Goal: Transaction & Acquisition: Purchase product/service

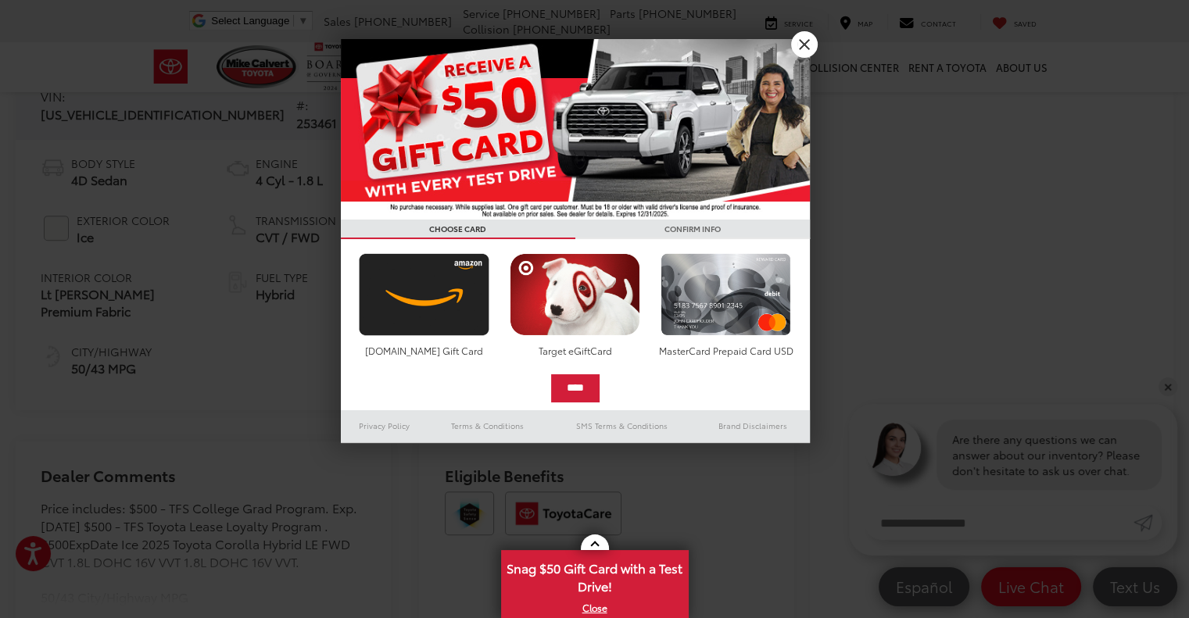
scroll to position [653, 0]
click at [810, 34] on link "X" at bounding box center [804, 44] width 27 height 27
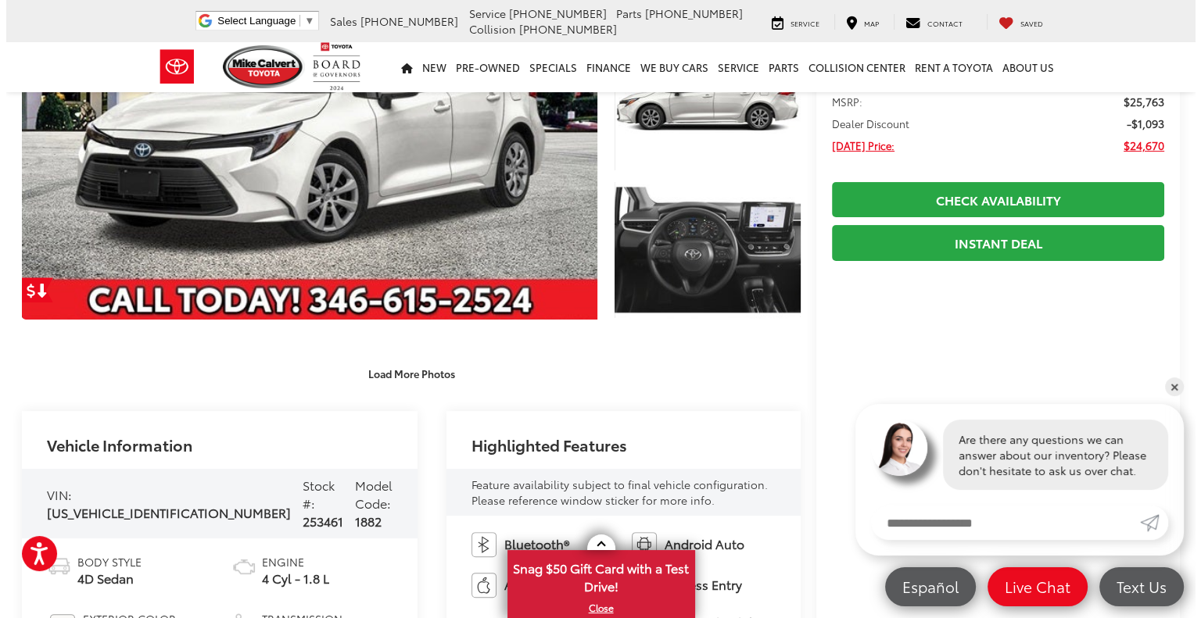
scroll to position [27, 0]
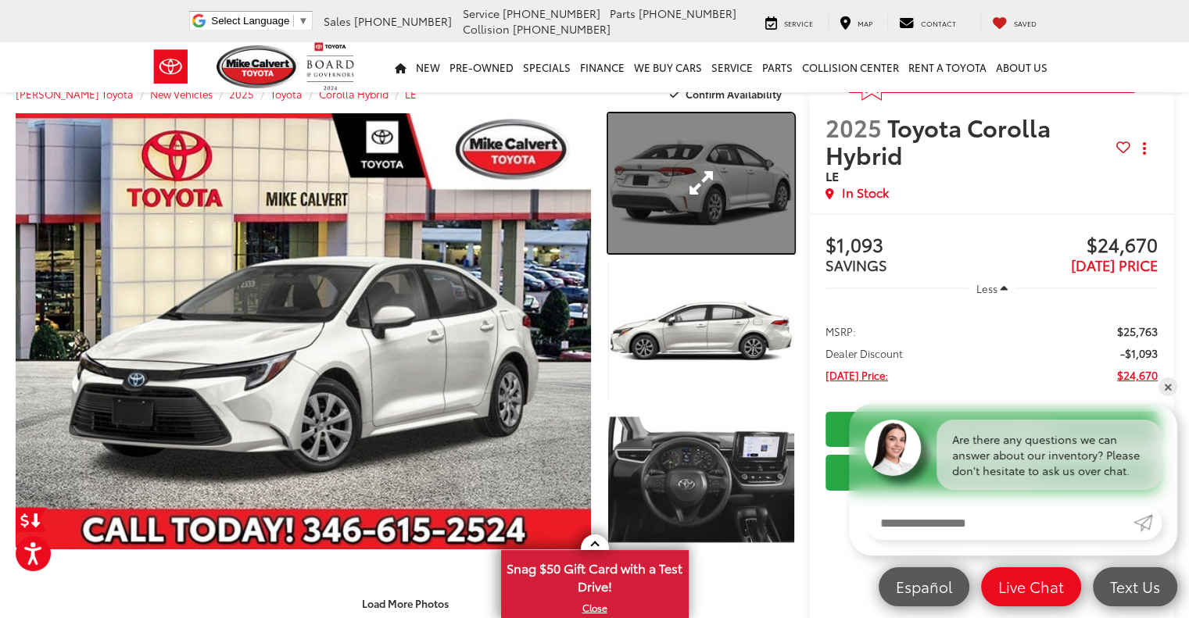
click at [720, 181] on link "Expand Photo 1" at bounding box center [701, 183] width 186 height 140
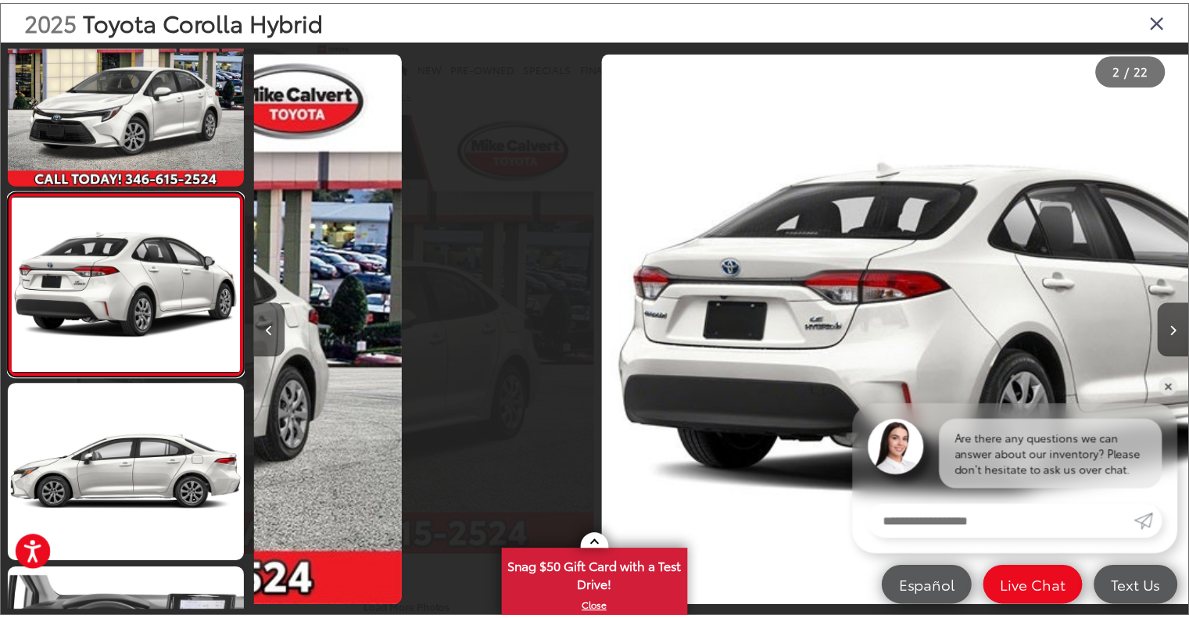
scroll to position [0, 943]
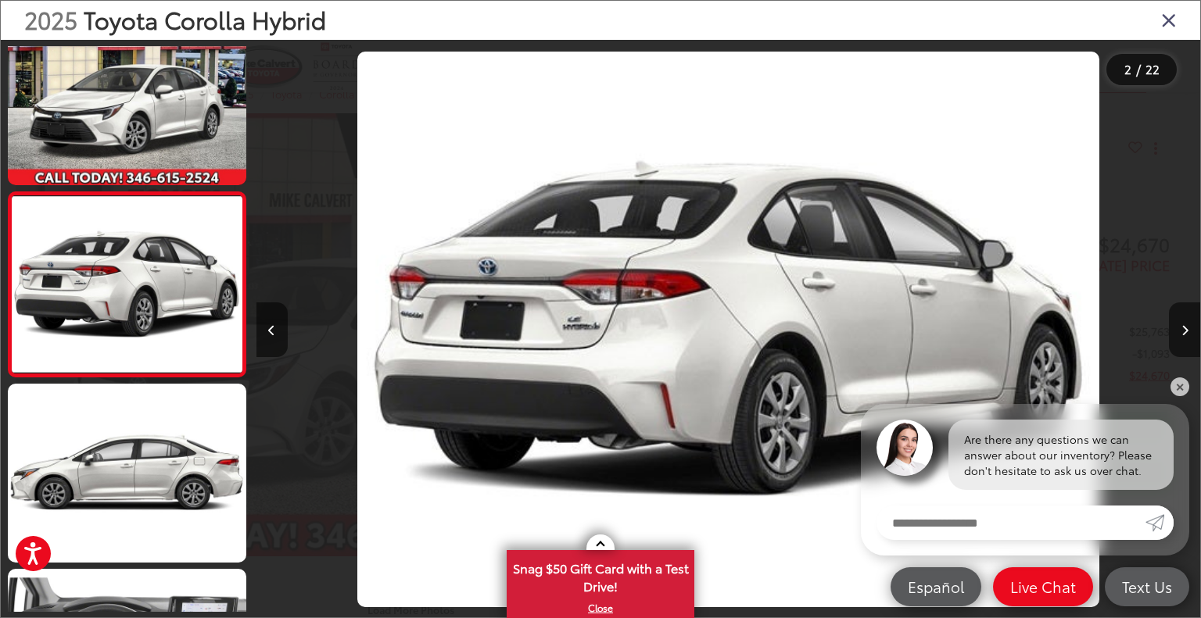
click at [1165, 21] on icon "Close gallery" at bounding box center [1169, 19] width 16 height 20
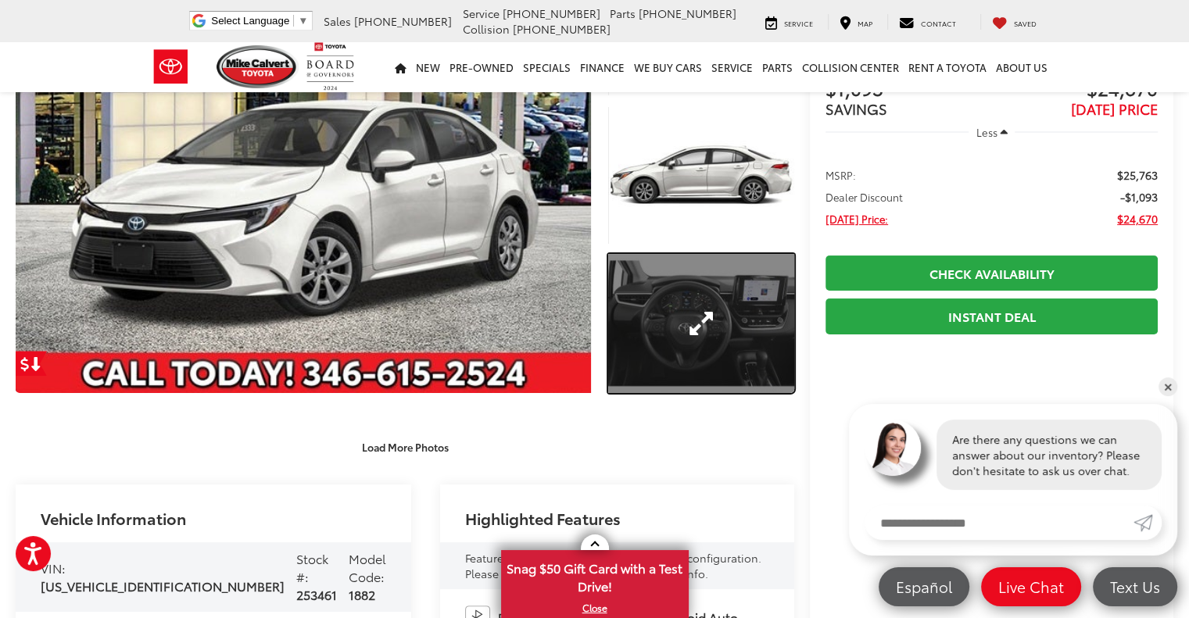
click at [703, 306] on link "Expand Photo 3" at bounding box center [701, 324] width 186 height 140
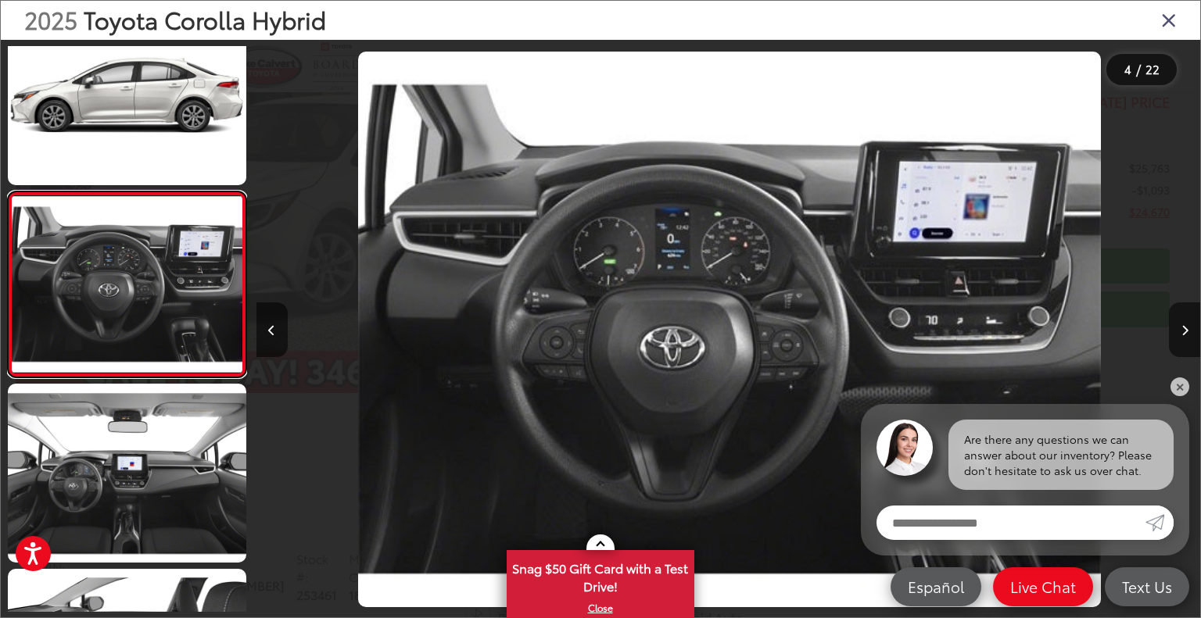
scroll to position [0, 2831]
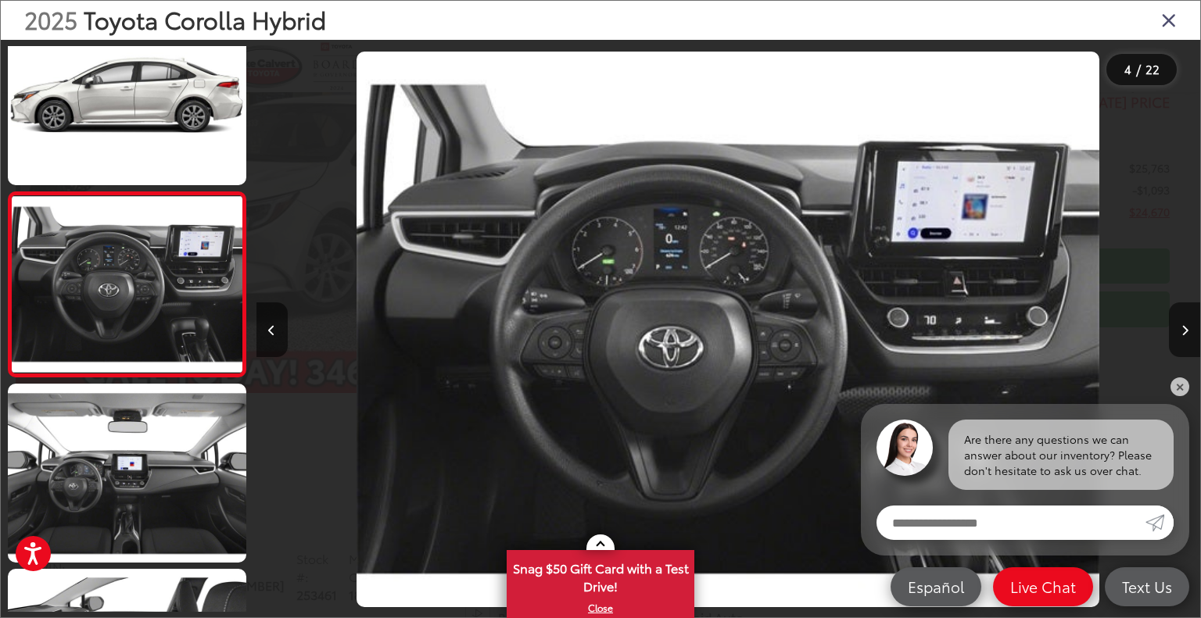
click at [1172, 18] on icon "Close gallery" at bounding box center [1169, 19] width 16 height 20
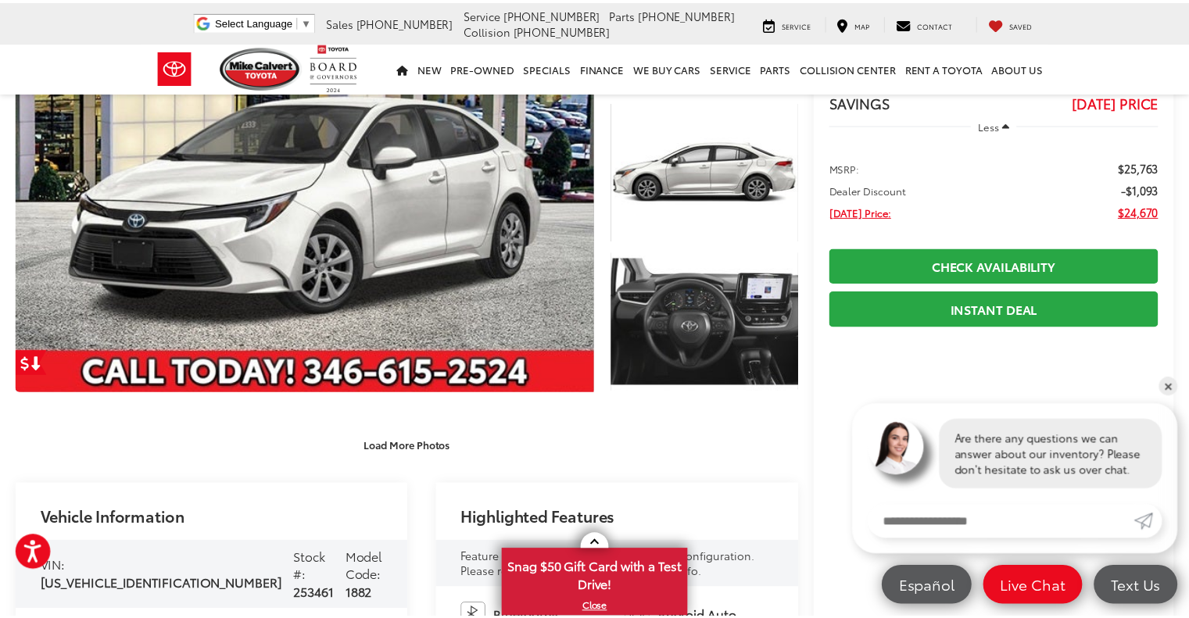
scroll to position [184, 0]
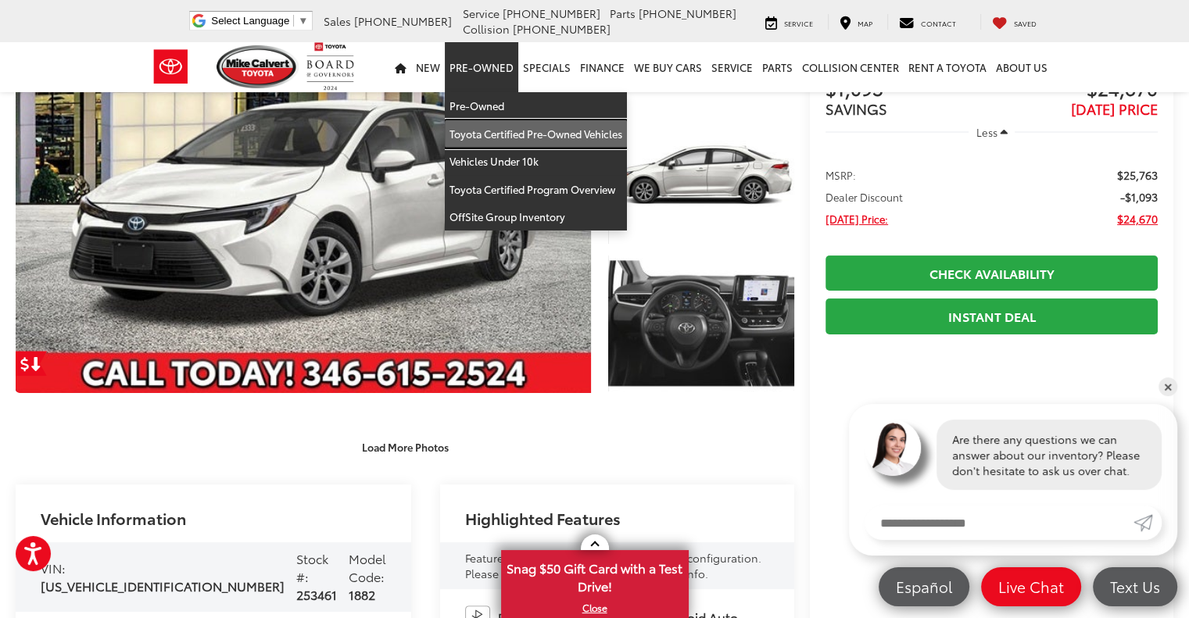
click at [512, 124] on link "Toyota Certified Pre-Owned Vehicles" at bounding box center [536, 134] width 182 height 28
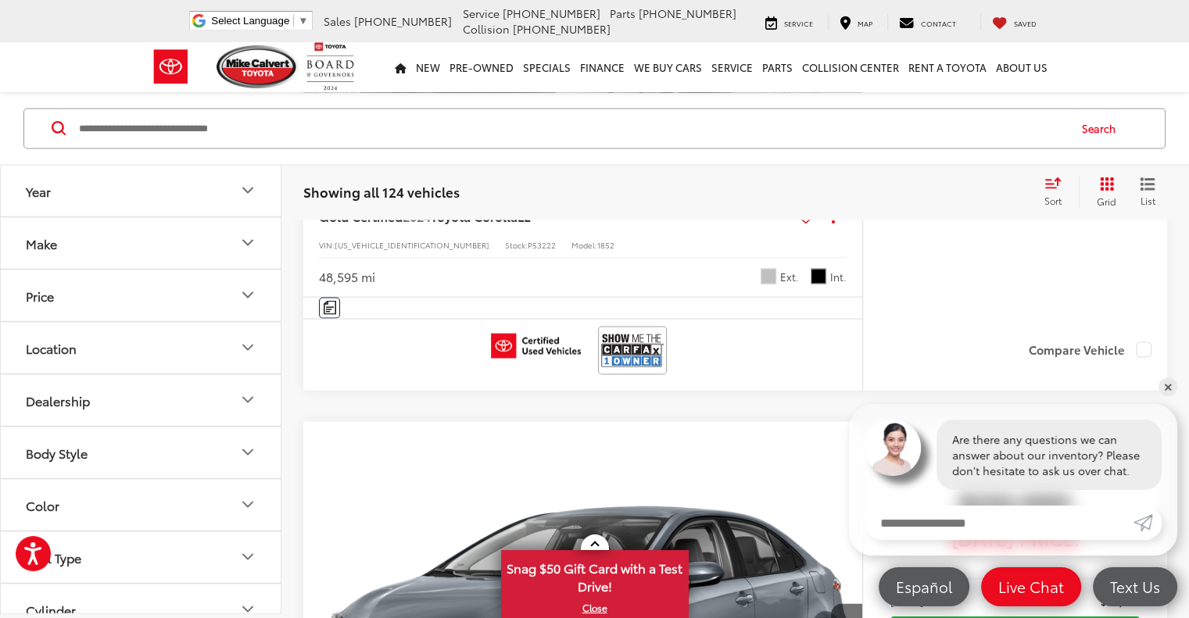
scroll to position [2970, 0]
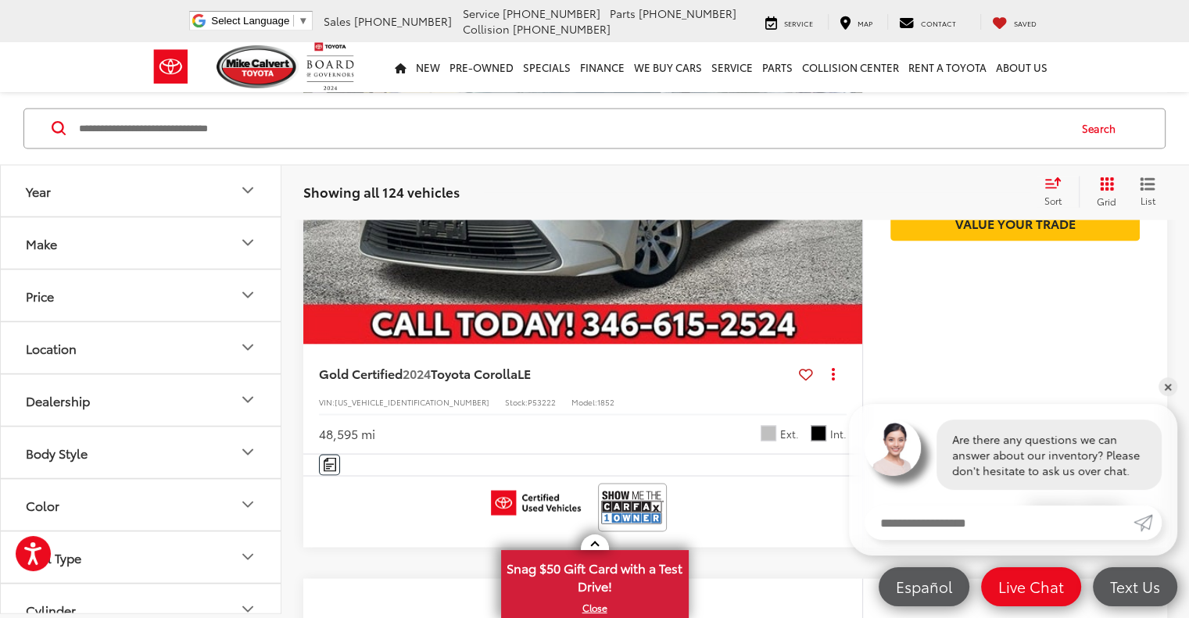
click at [1044, 190] on div "Sort" at bounding box center [1057, 191] width 42 height 31
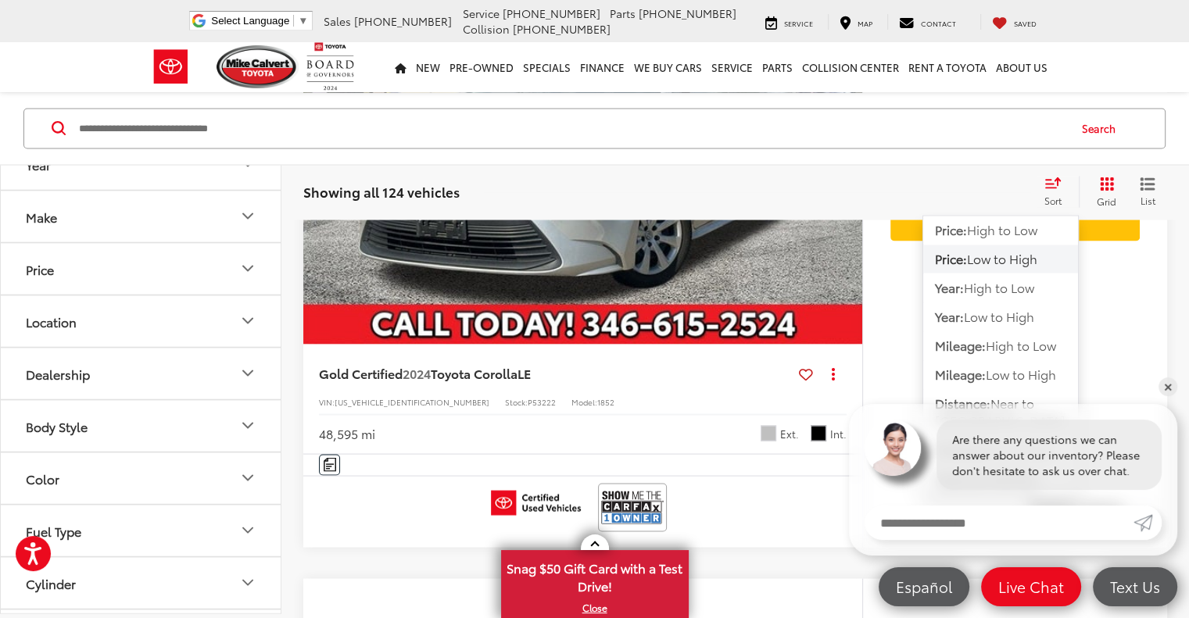
scroll to position [0, 0]
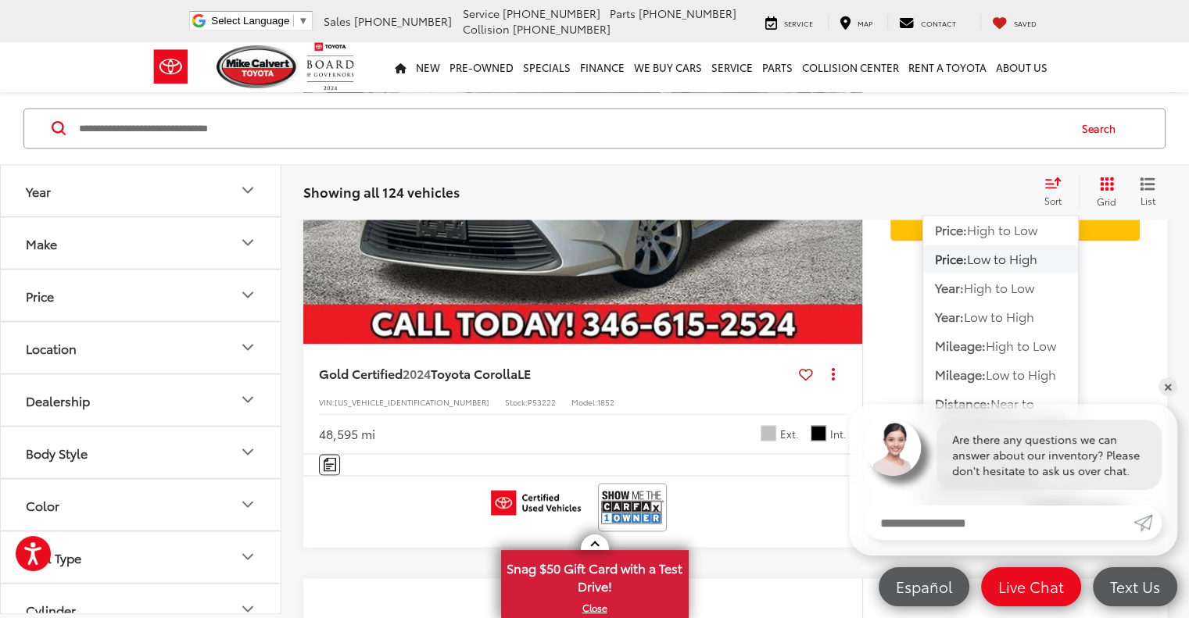
click at [182, 249] on button "Make" at bounding box center [141, 242] width 281 height 51
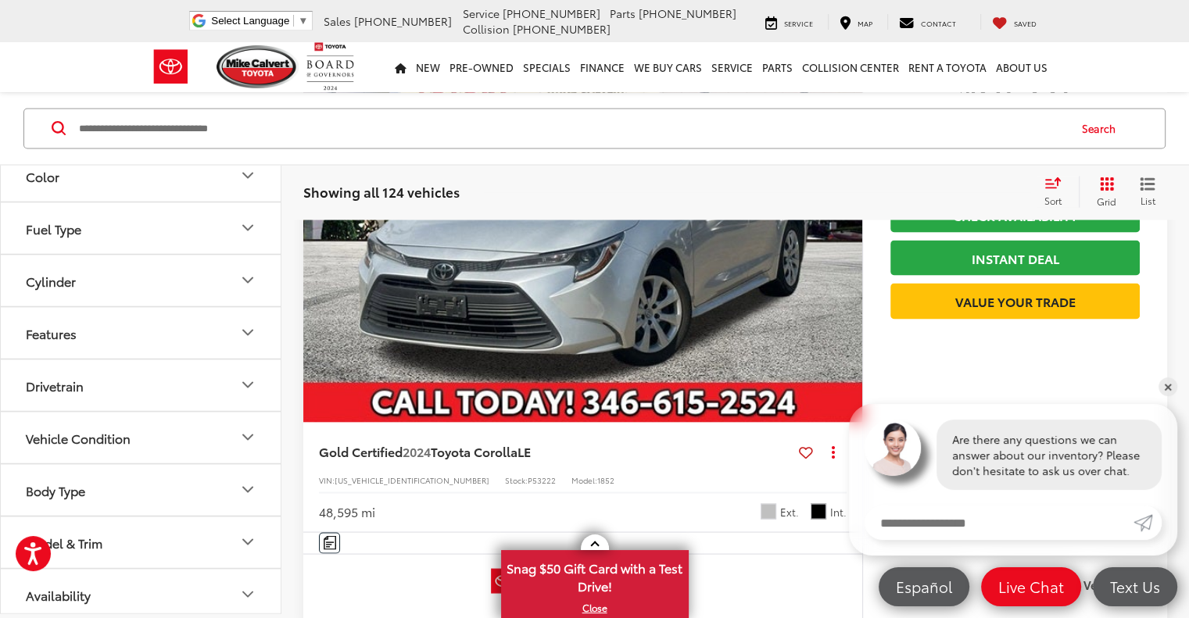
scroll to position [431, 0]
click at [210, 217] on button "Fuel Type" at bounding box center [141, 227] width 281 height 51
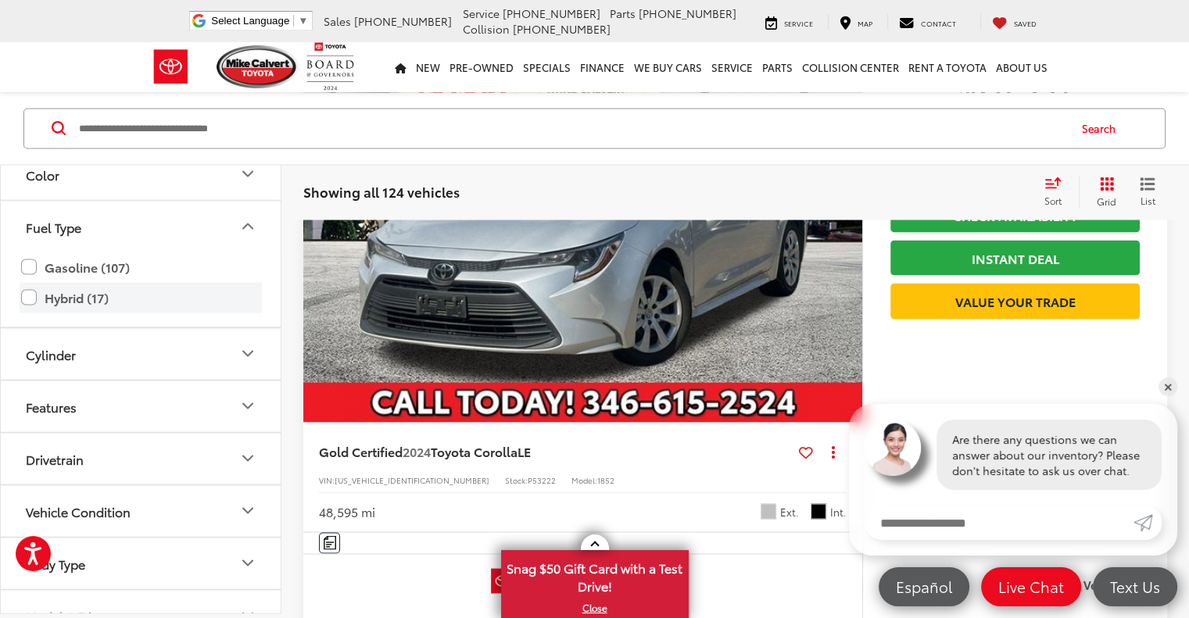
click at [31, 295] on label "Hybrid (17)" at bounding box center [140, 298] width 239 height 27
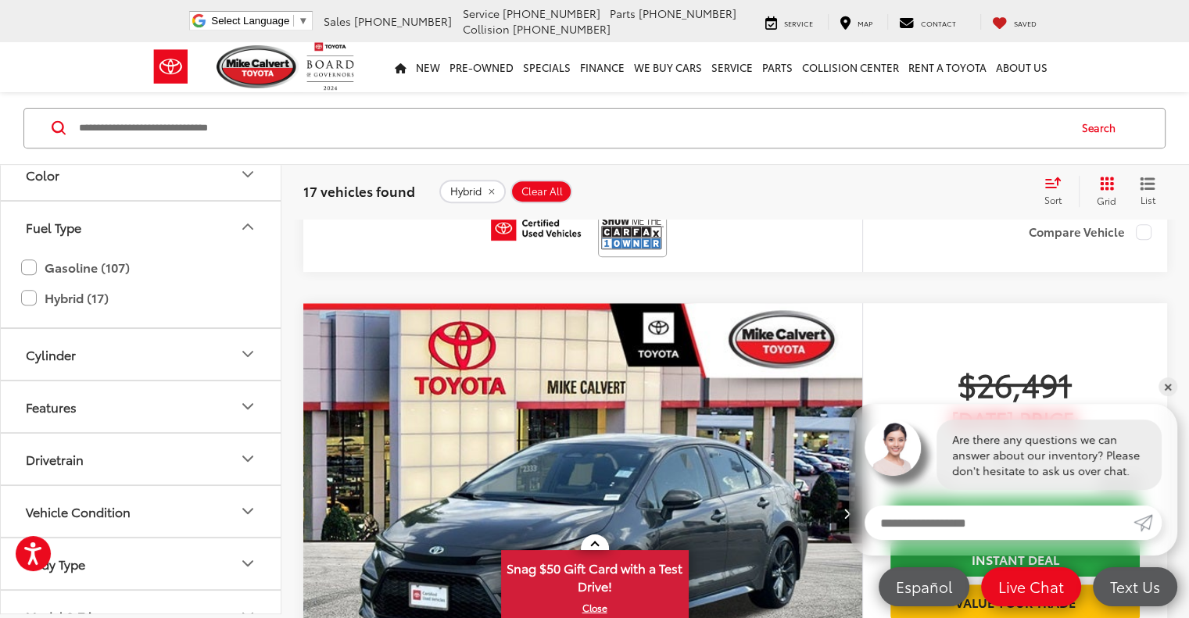
scroll to position [603, 0]
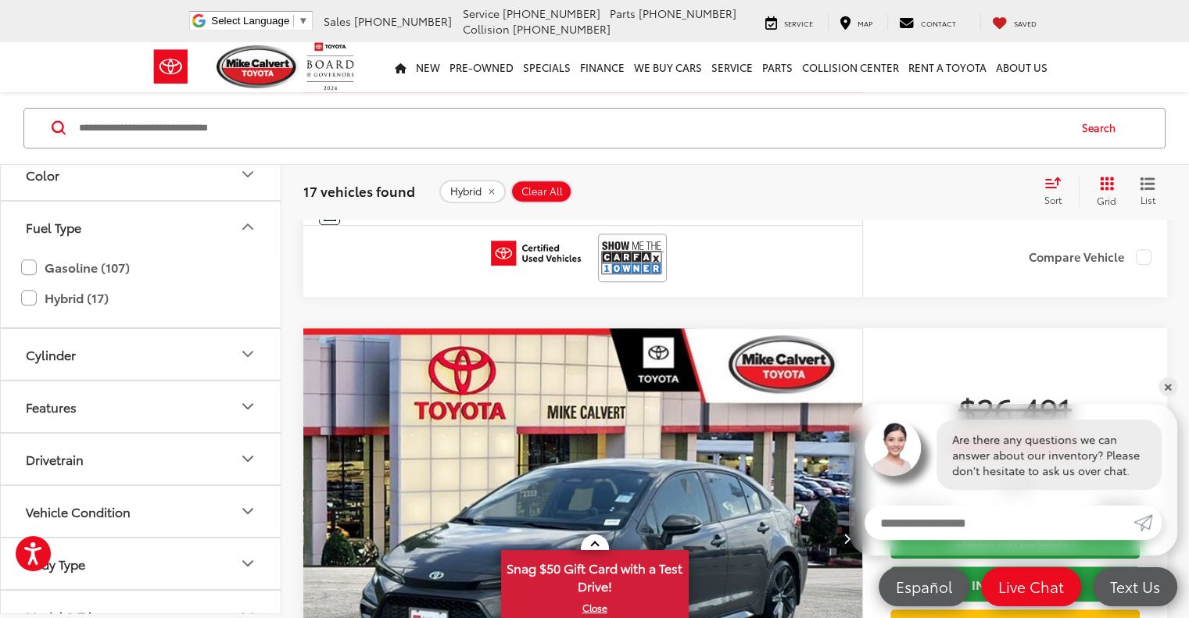
click at [450, 339] on img "2024 Toyota Corolla Hybrid SE 0" at bounding box center [582, 538] width 561 height 421
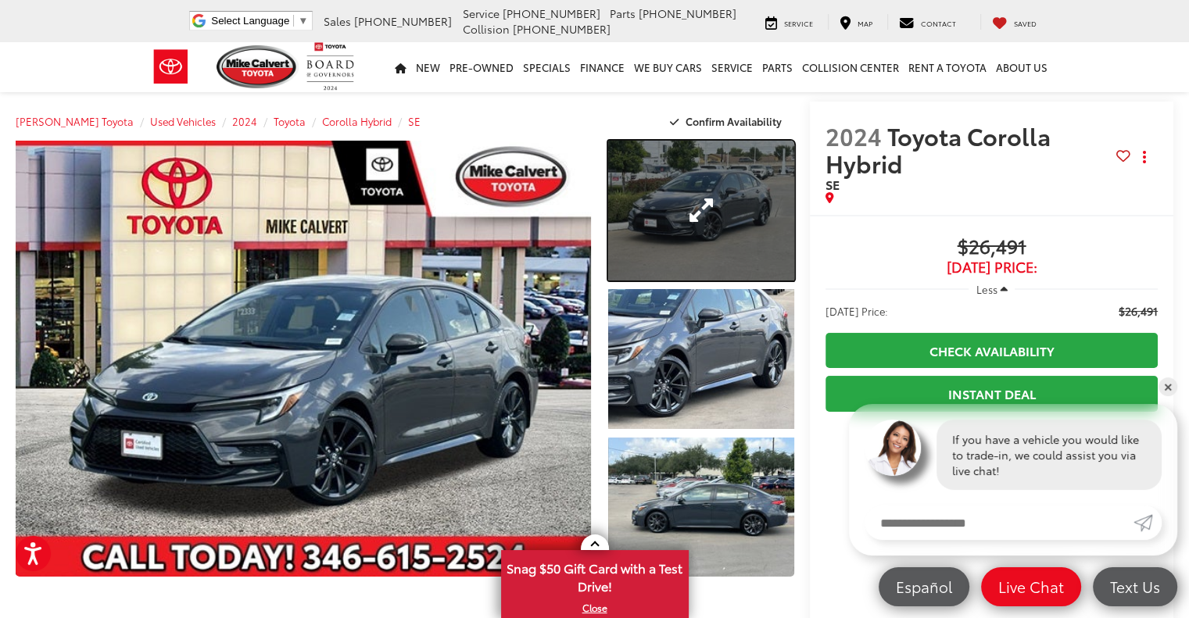
click at [700, 211] on link "Expand Photo 1" at bounding box center [701, 211] width 186 height 140
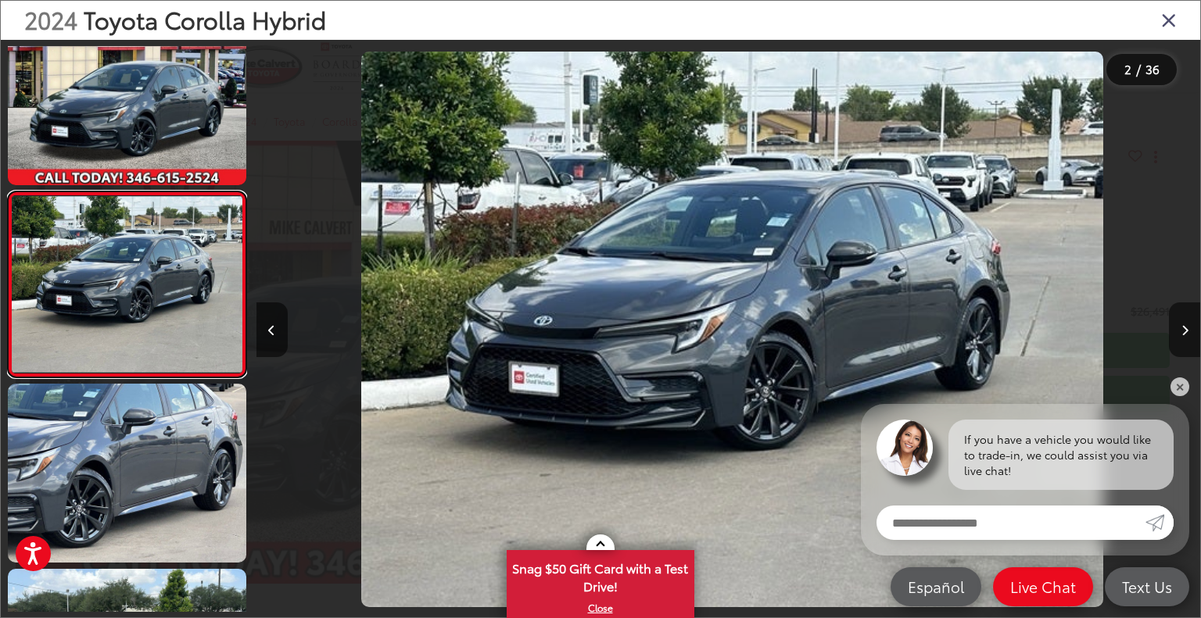
scroll to position [0, 943]
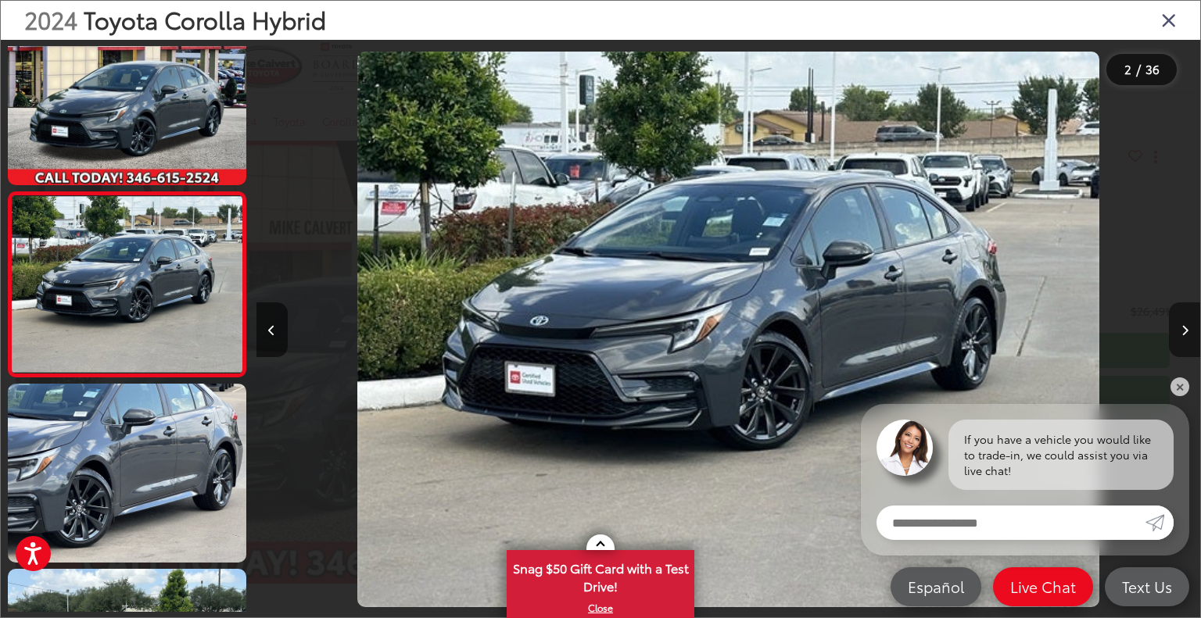
click at [1181, 330] on icon "Next image" at bounding box center [1184, 330] width 7 height 11
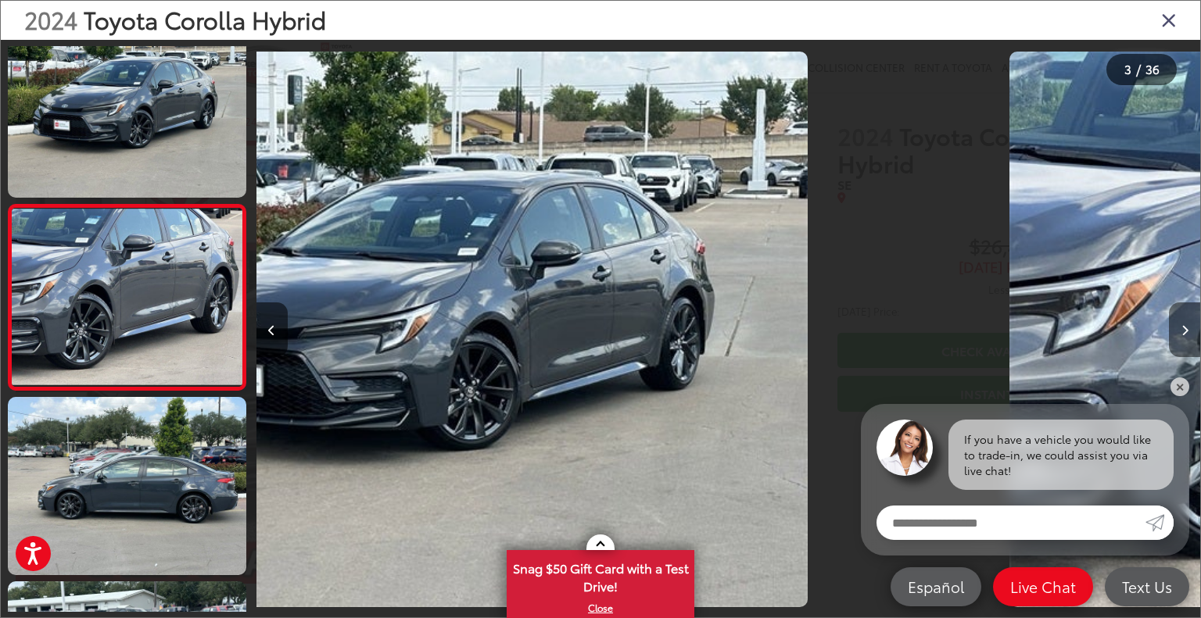
scroll to position [225, 0]
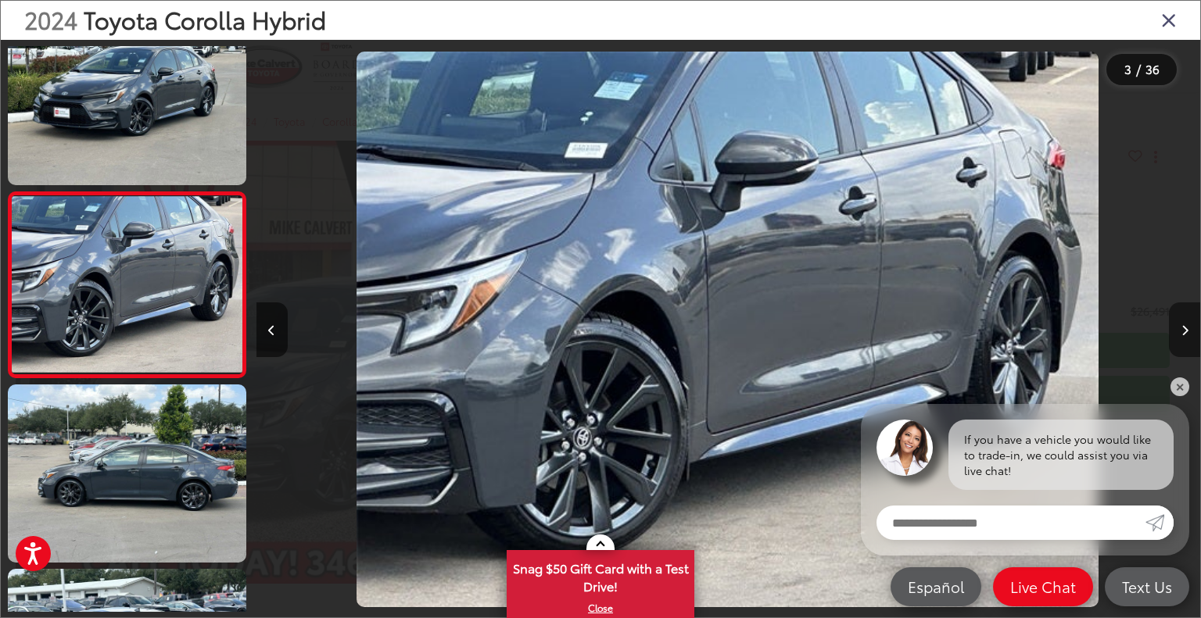
click at [1181, 330] on icon "Next image" at bounding box center [1184, 330] width 7 height 11
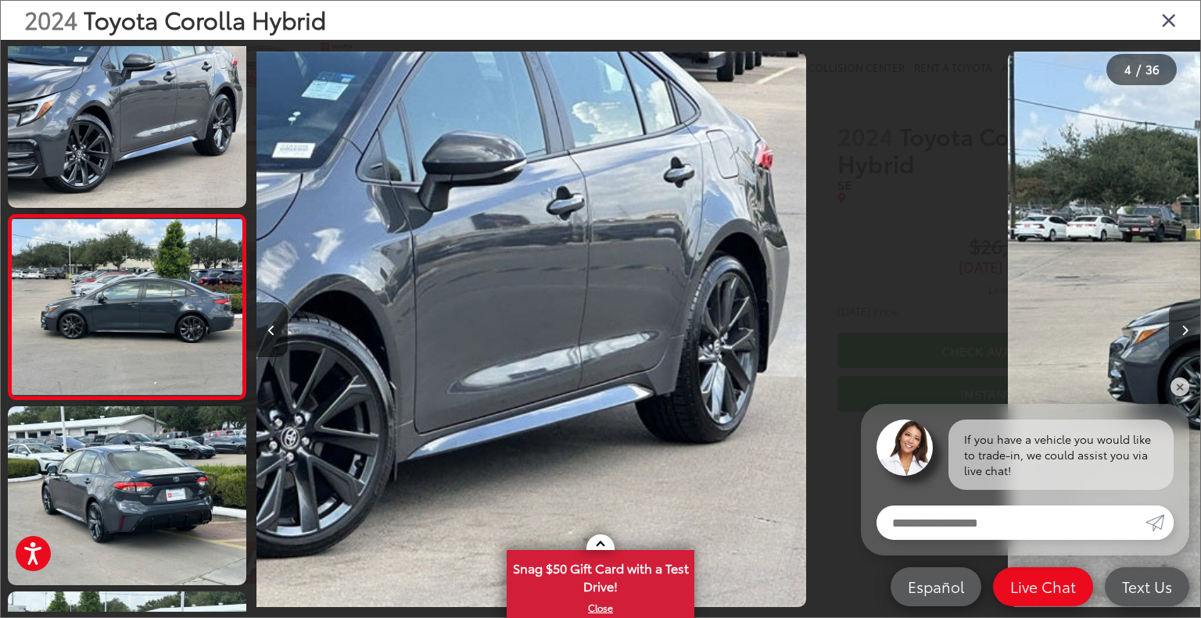
scroll to position [410, 0]
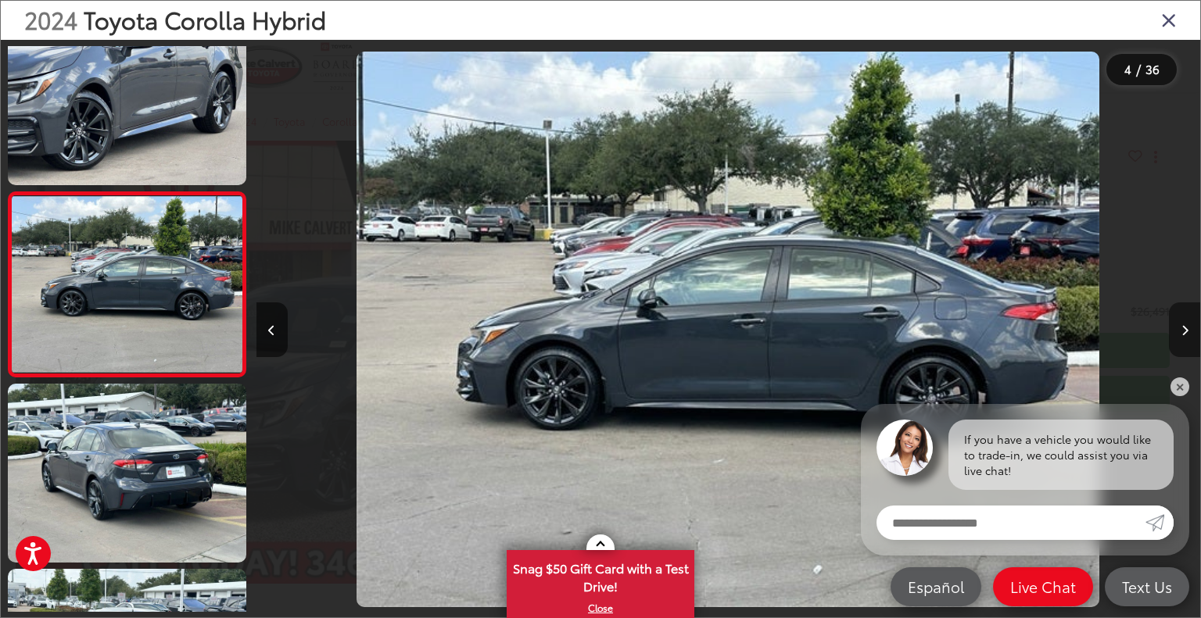
click at [1181, 330] on icon "Next image" at bounding box center [1184, 330] width 7 height 11
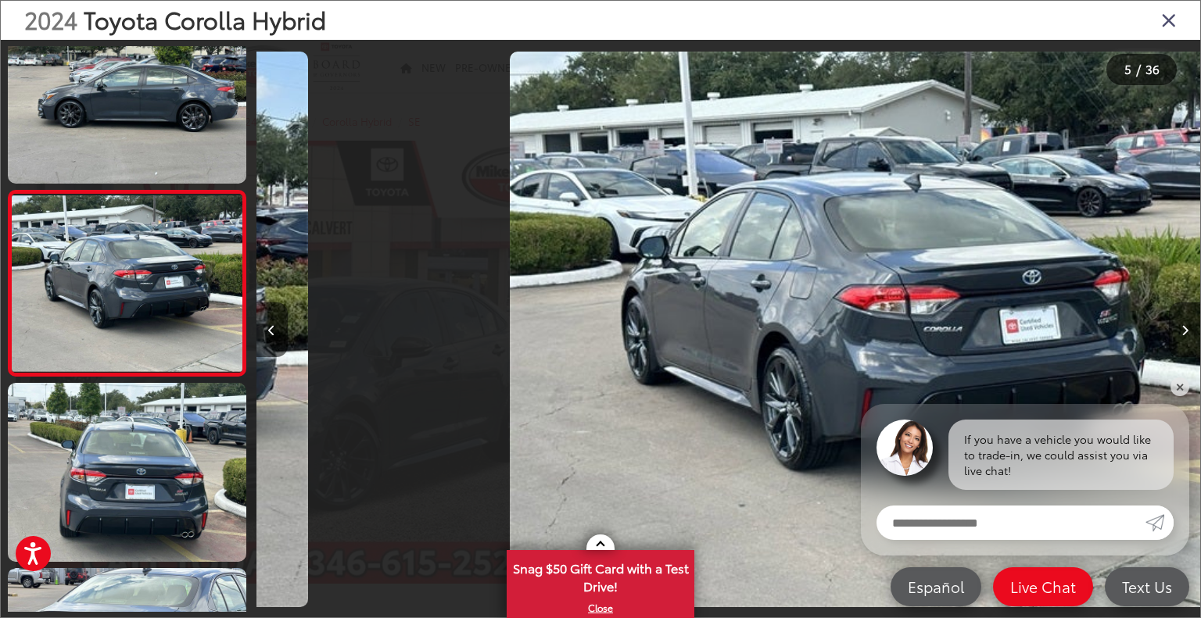
scroll to position [0, 3775]
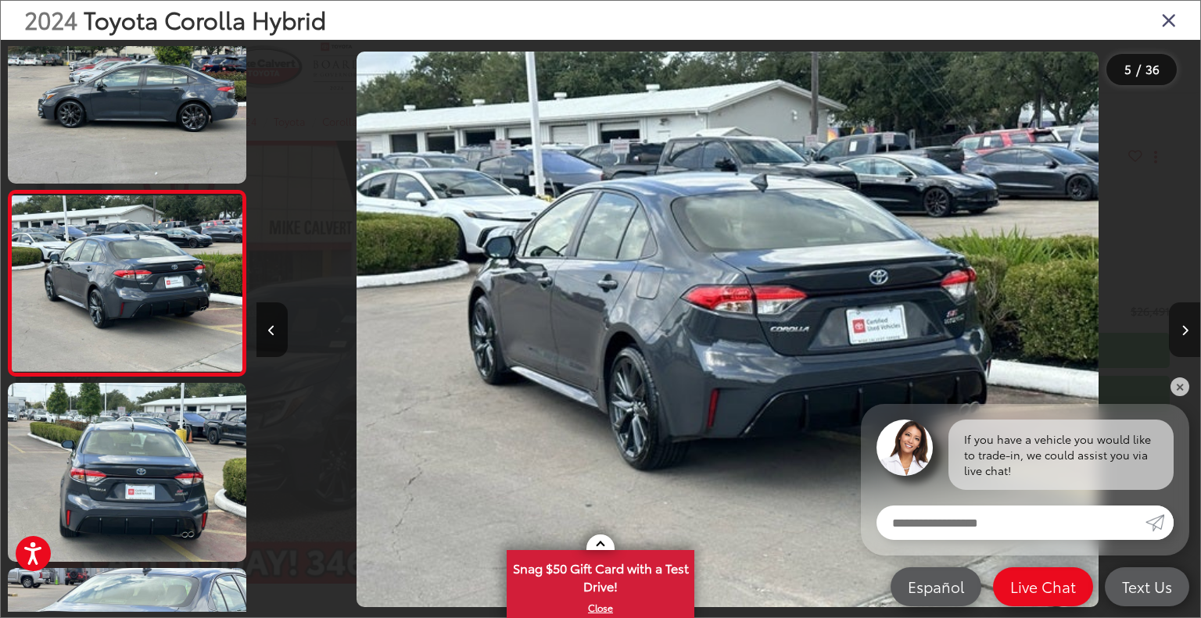
click at [1181, 330] on icon "Next image" at bounding box center [1184, 330] width 7 height 11
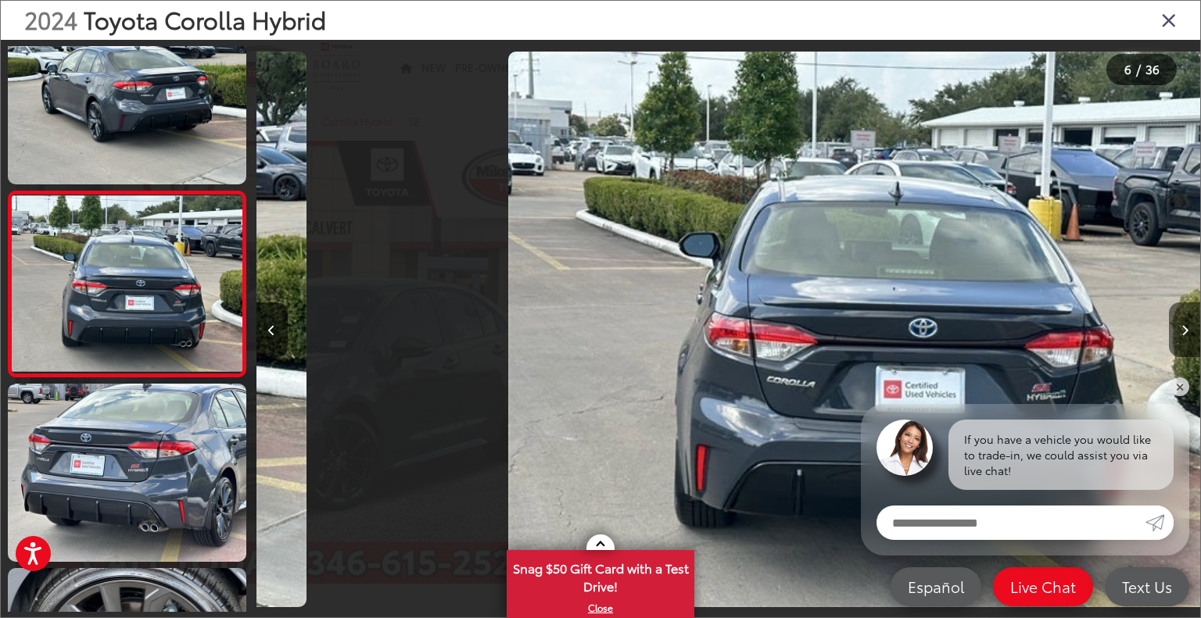
scroll to position [0, 4719]
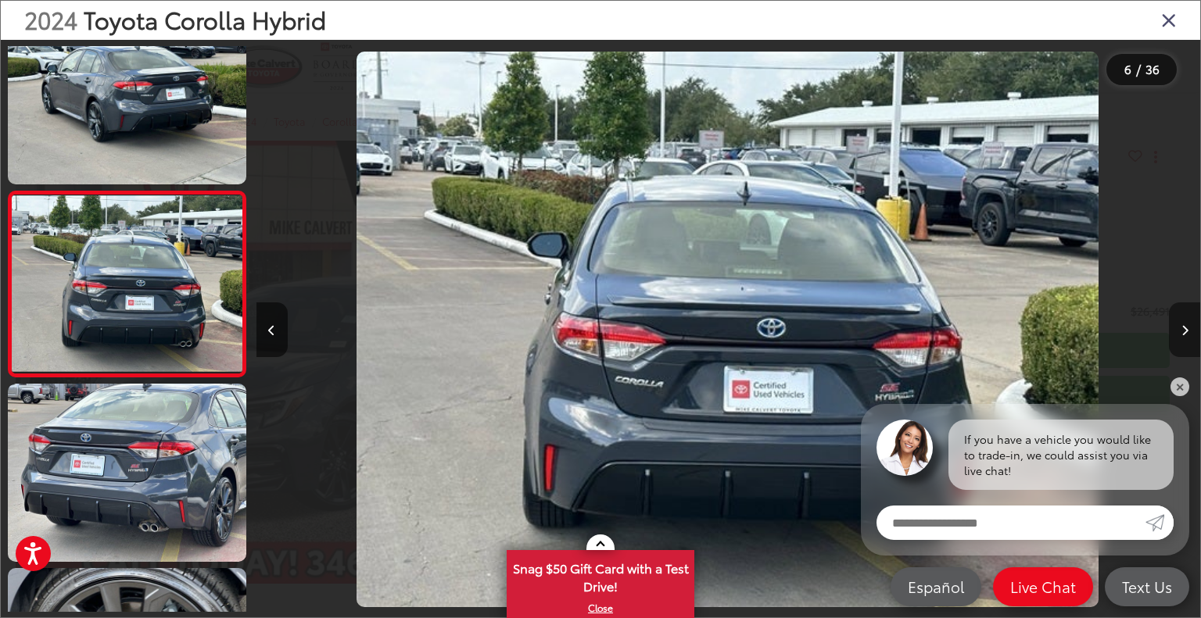
click at [1181, 330] on icon "Next image" at bounding box center [1184, 330] width 7 height 11
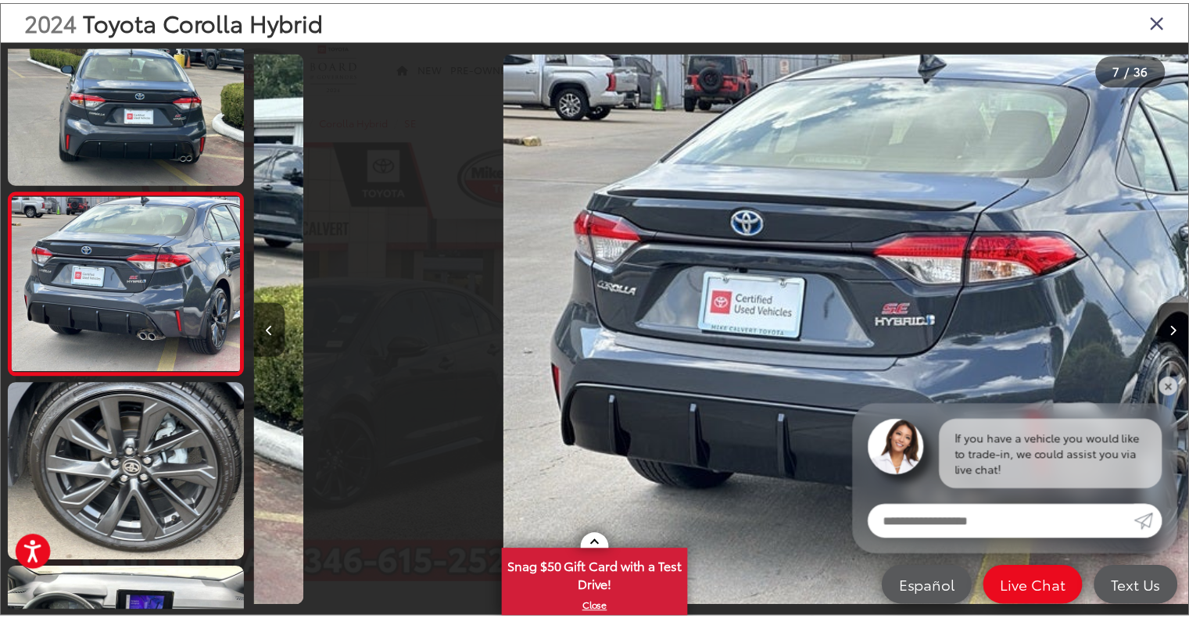
scroll to position [0, 5662]
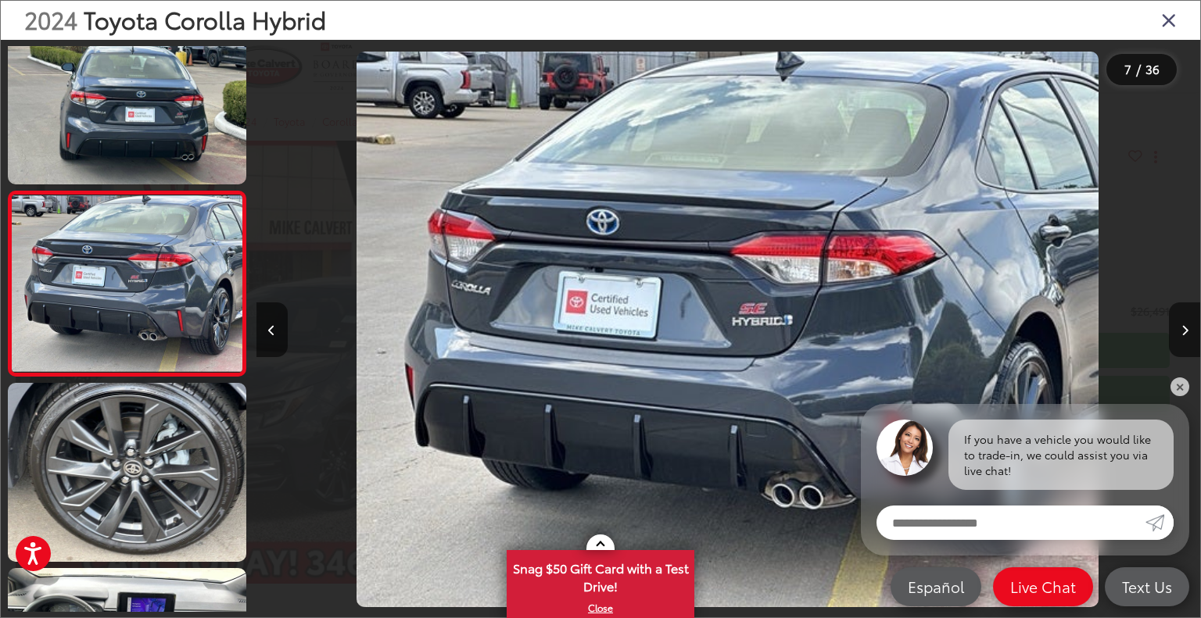
click at [1161, 23] on icon "Close gallery" at bounding box center [1169, 19] width 16 height 20
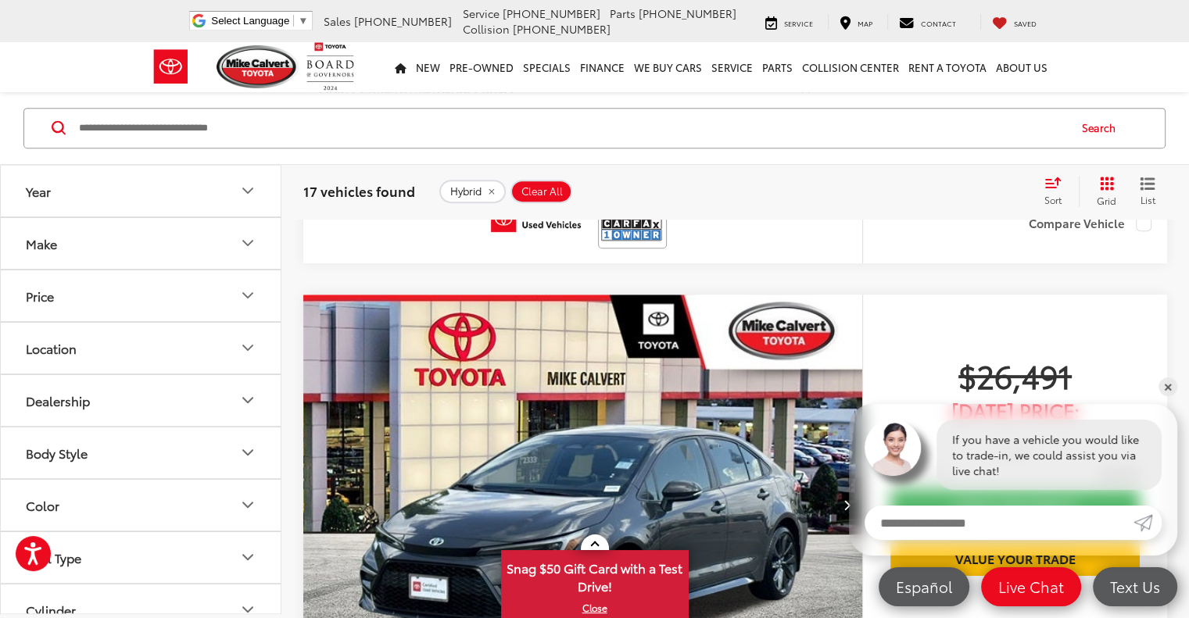
scroll to position [760, 0]
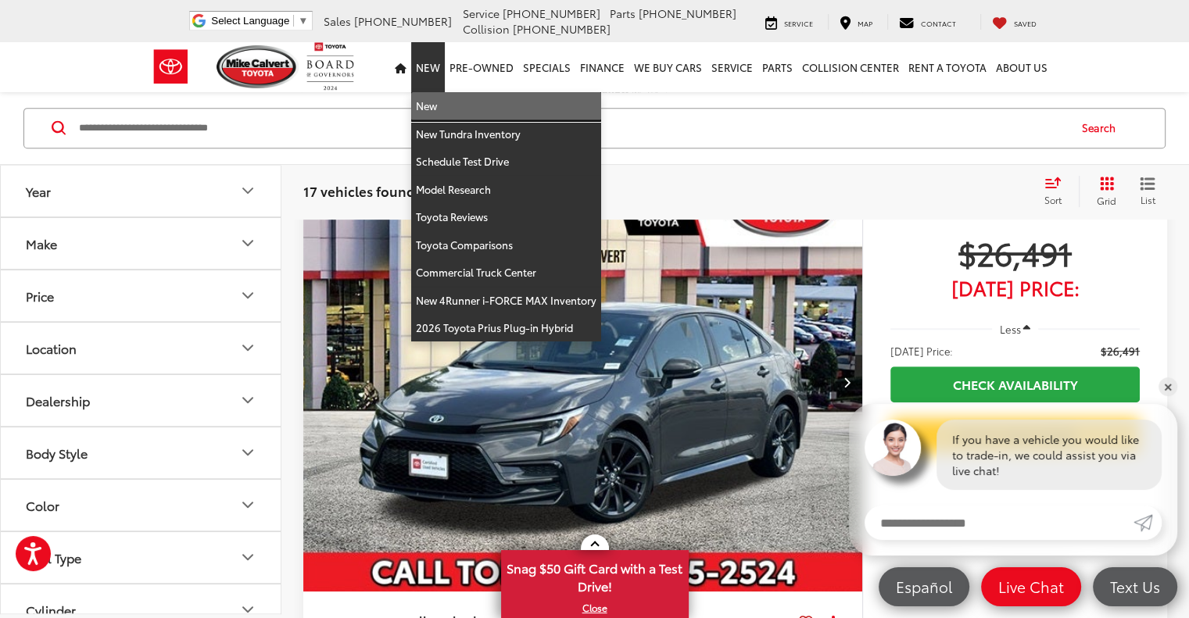
click at [438, 116] on link "New" at bounding box center [506, 106] width 190 height 28
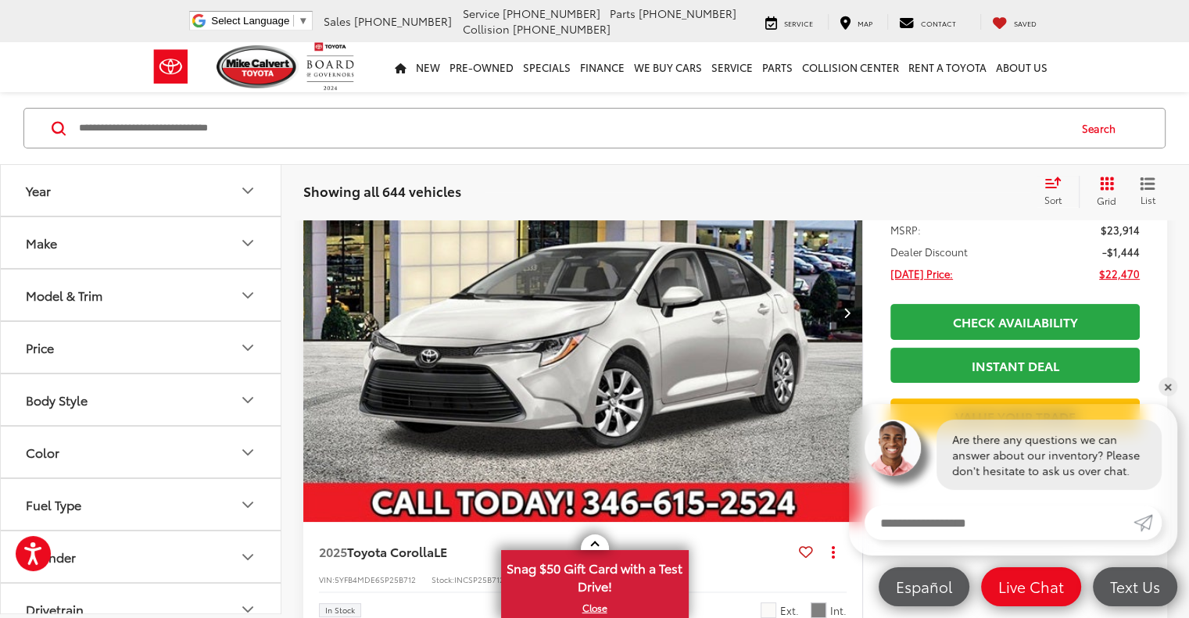
scroll to position [313, 0]
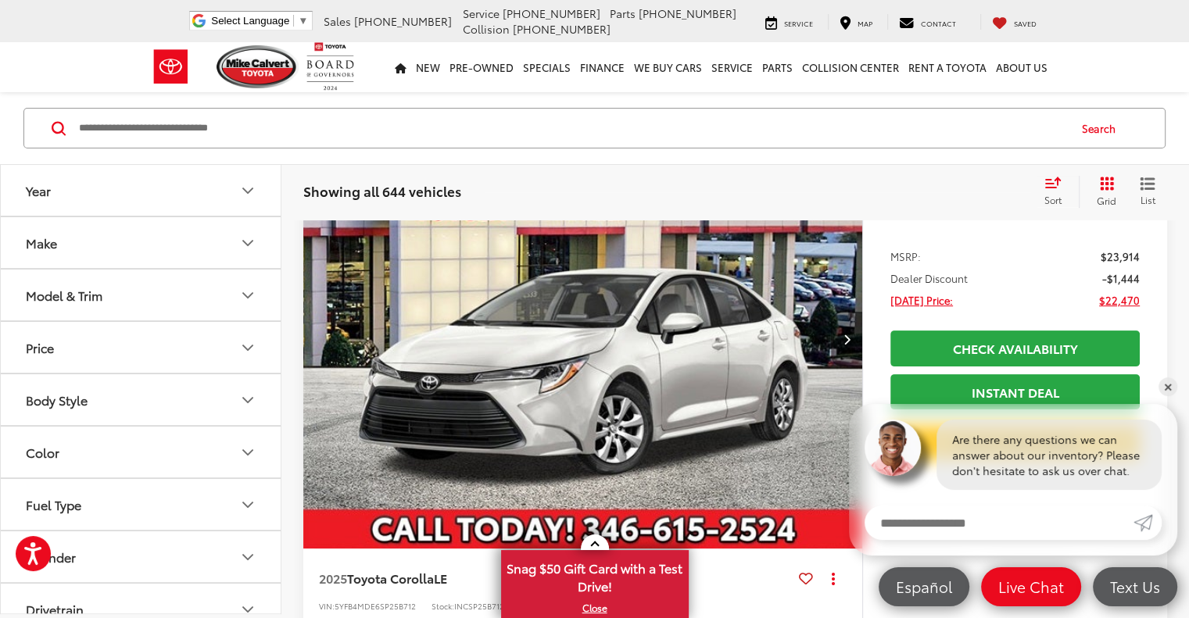
click at [843, 334] on icon "Next image" at bounding box center [846, 339] width 7 height 11
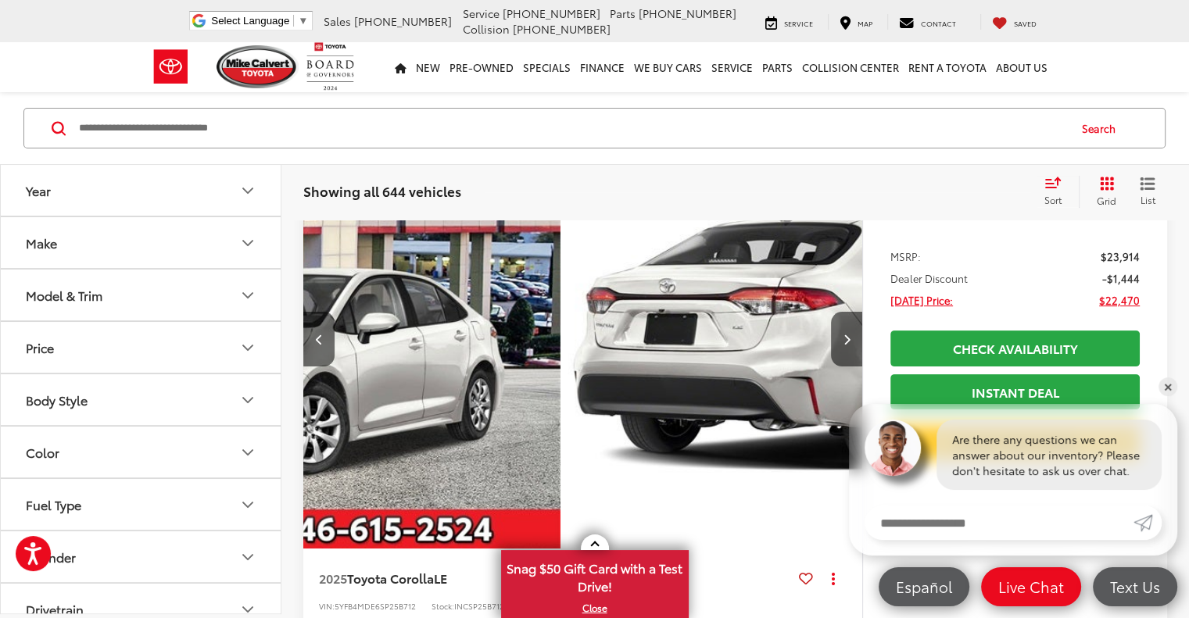
scroll to position [156, 0]
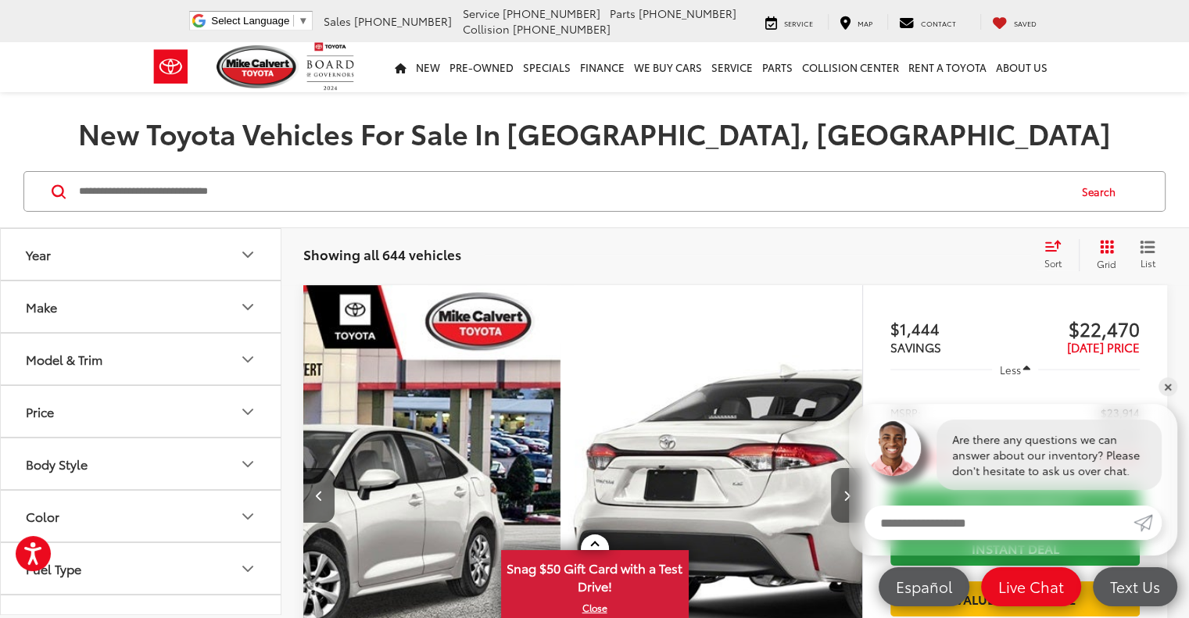
click at [831, 468] on button "Next image" at bounding box center [846, 495] width 31 height 55
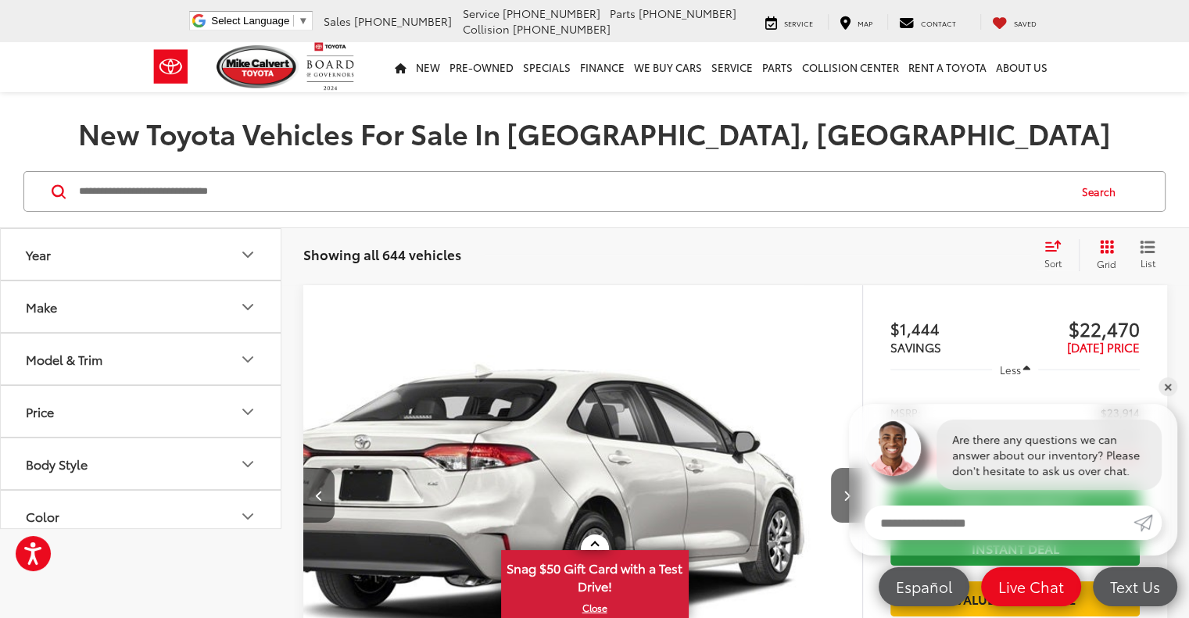
scroll to position [0, 0]
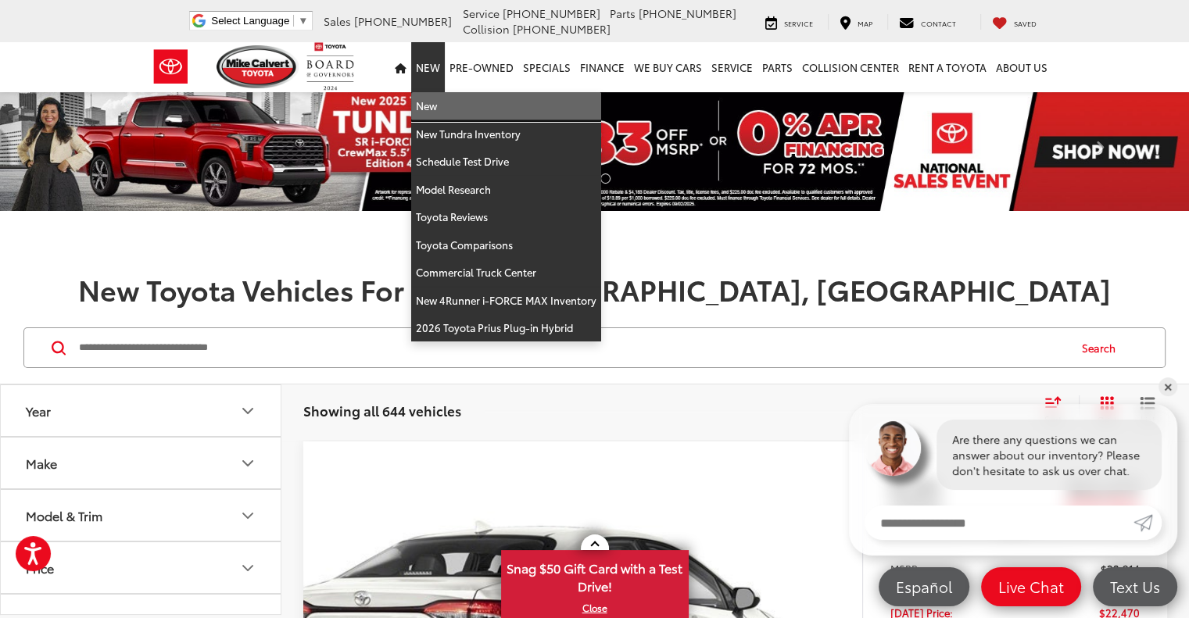
click at [456, 113] on link "New" at bounding box center [506, 106] width 190 height 28
